Goal: Task Accomplishment & Management: Complete application form

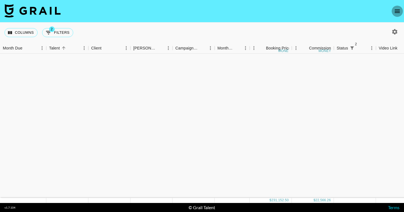
click at [398, 9] on icon "open drawer" at bounding box center [397, 11] width 7 height 7
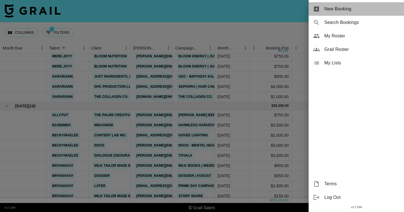
click at [341, 8] on span "New Booking" at bounding box center [361, 9] width 75 height 7
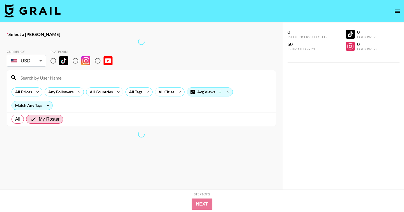
click at [77, 61] on input "radio" at bounding box center [76, 61] width 12 height 12
radio input "true"
click at [77, 80] on input at bounding box center [144, 77] width 255 height 9
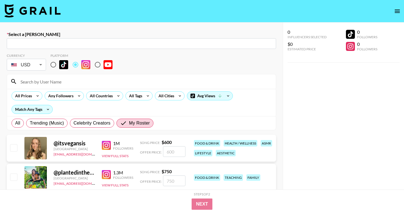
click at [75, 45] on input "text" at bounding box center [141, 43] width 263 height 6
paste input "[EMAIL_ADDRESS][DOMAIN_NAME]"
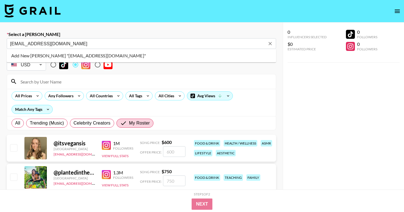
click at [95, 56] on li "Add New Booker "asmith@weareshadow.com"" at bounding box center [141, 55] width 269 height 9
type input "Add New Booker "asmith@weareshadow.com""
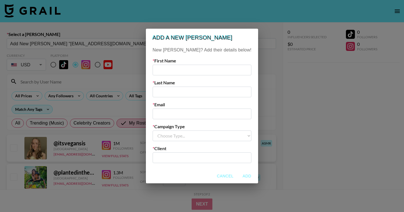
click at [175, 111] on input "email" at bounding box center [202, 113] width 99 height 11
paste input "[EMAIL_ADDRESS][DOMAIN_NAME]"
type input "[EMAIL_ADDRESS][DOMAIN_NAME]"
click at [195, 158] on input "text" at bounding box center [202, 157] width 92 height 6
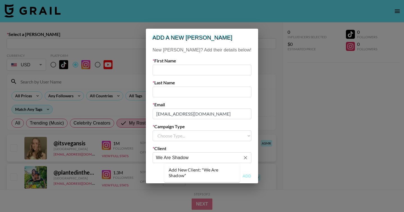
click at [211, 170] on li "Add New Client: "We Are Shadow"" at bounding box center [202, 172] width 76 height 15
type input "We Are Shadow"
click at [171, 133] on select "Choose Type... Song Promos Brand Promos" at bounding box center [202, 135] width 99 height 11
select select "Brand"
click at [164, 130] on select "Choose Type... Song Promos Brand Promos" at bounding box center [202, 135] width 99 height 11
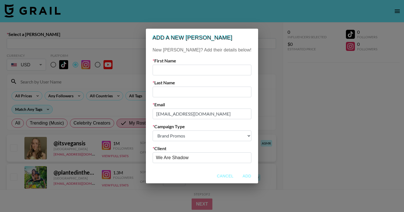
click at [190, 68] on input "text" at bounding box center [202, 70] width 99 height 11
paste input "Atiana Smith"
click at [187, 70] on input "Atiana Smith" at bounding box center [202, 70] width 99 height 11
type input "Atiana Smith"
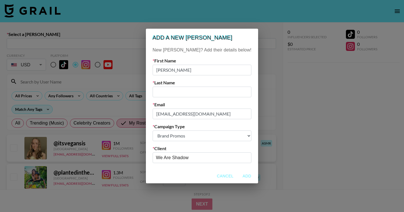
click at [184, 94] on input "text" at bounding box center [202, 91] width 99 height 11
paste input "Smith"
type input "Smith"
click at [188, 69] on input "Atiana Smith" at bounding box center [202, 70] width 99 height 11
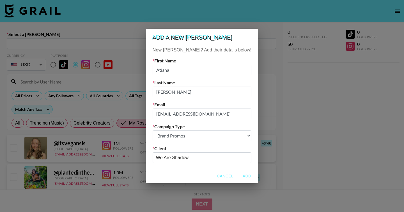
type input "Atiana"
click at [238, 174] on button "Add" at bounding box center [247, 176] width 18 height 10
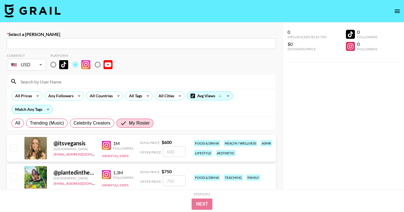
click at [131, 83] on input at bounding box center [144, 81] width 255 height 9
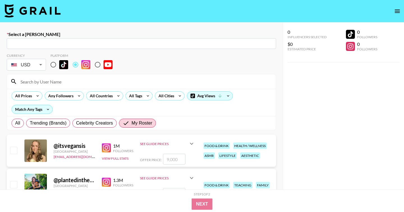
type input "asmith@weareshadow.com: Atiana Smith -- We Are Shadow -- QxZARM6qFLaWV9qpNE8gOh…"
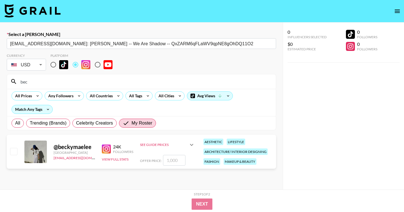
type input "bec"
click at [12, 151] on input "checkbox" at bounding box center [13, 151] width 7 height 7
checkbox input "true"
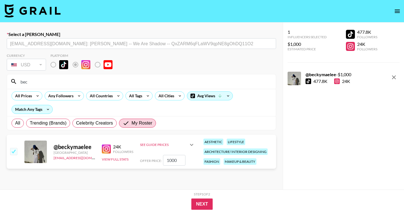
drag, startPoint x: 171, startPoint y: 160, endPoint x: 159, endPoint y: 160, distance: 11.5
click at [159, 160] on div "Offer Price: 1000" at bounding box center [167, 160] width 55 height 11
type input "800"
click at [198, 206] on button "Next" at bounding box center [202, 203] width 22 height 11
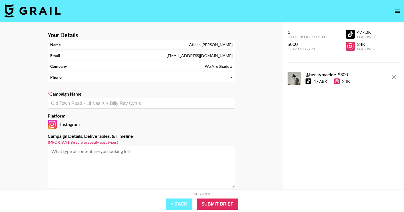
click at [106, 102] on input "text" at bounding box center [141, 103] width 181 height 6
click at [129, 114] on li "Add New Campaign: "Sony - UGC"" at bounding box center [141, 115] width 187 height 9
type input "Sony - UGC"
click at [80, 171] on textarea at bounding box center [141, 167] width 187 height 42
type textarea "1"
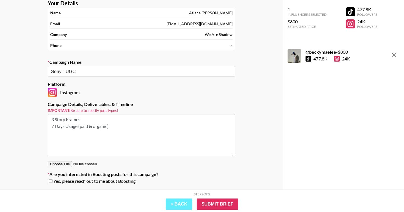
scroll to position [37, 0]
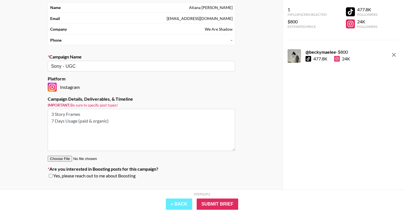
click at [104, 113] on textarea "3 Story Frames 7 Days Usage (paid & organic)" at bounding box center [141, 130] width 187 height 42
type textarea "3 Story Frames (still images) 7 Days Usage (paid & organic)"
click at [50, 177] on input "checkbox" at bounding box center [51, 175] width 4 height 4
checkbox input "true"
click at [218, 201] on input "Submit Brief" at bounding box center [218, 203] width 42 height 11
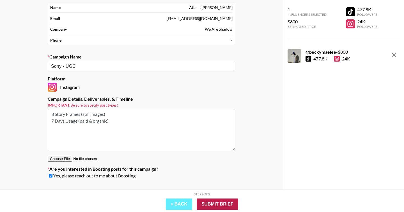
scroll to position [22, 0]
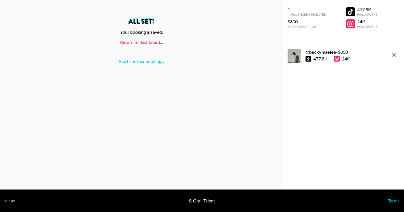
click at [130, 44] on link "Return to dashboard..." at bounding box center [141, 41] width 43 height 5
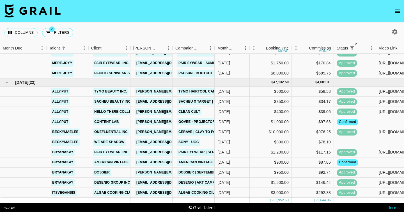
scroll to position [430, 0]
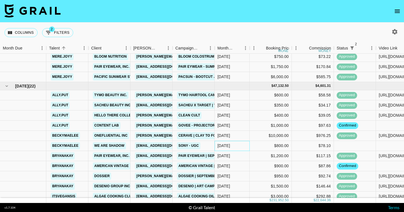
click at [237, 146] on div "[DATE]" at bounding box center [232, 146] width 35 height 10
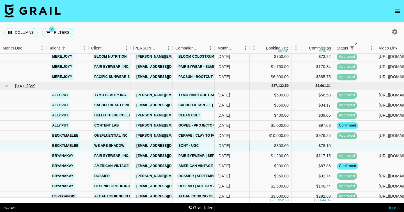
click at [237, 146] on div "[DATE]" at bounding box center [232, 146] width 35 height 10
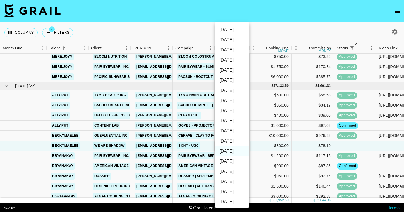
click at [230, 139] on li "[DATE]" at bounding box center [232, 141] width 34 height 10
type input "[DATE]"
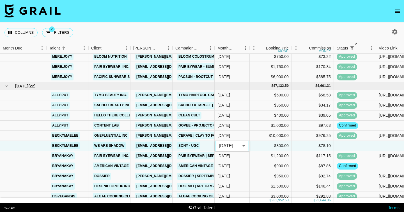
click at [254, 25] on div "Columns 2 Filters + Booking" at bounding box center [202, 32] width 404 height 20
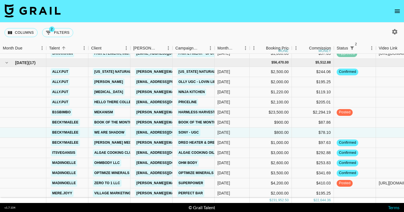
scroll to position [675, 0]
